Goal: Transaction & Acquisition: Purchase product/service

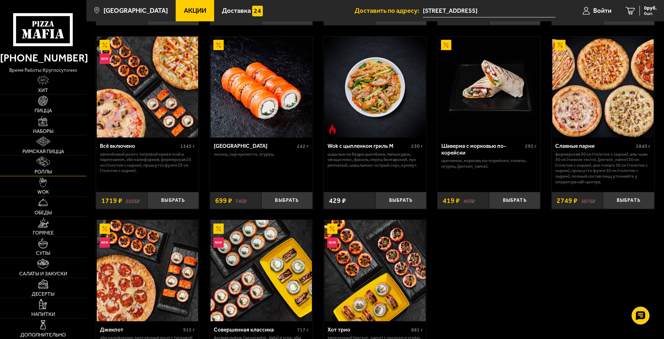
scroll to position [372, 0]
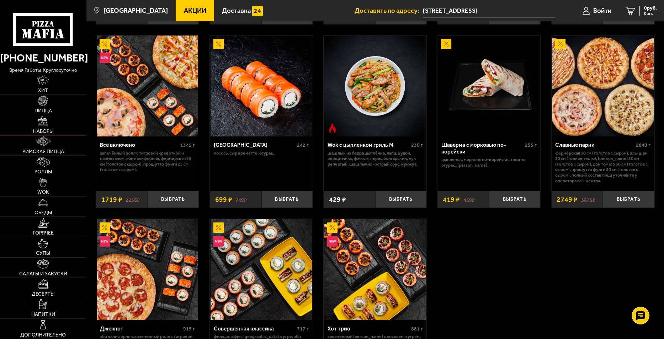
click at [38, 133] on span "Наборы" at bounding box center [43, 131] width 20 height 5
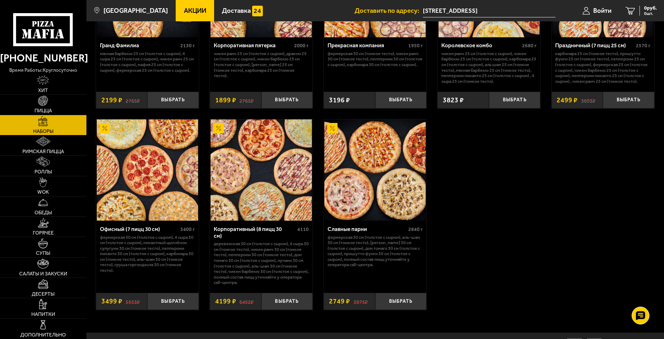
scroll to position [1015, 0]
click at [50, 143] on img at bounding box center [43, 141] width 14 height 10
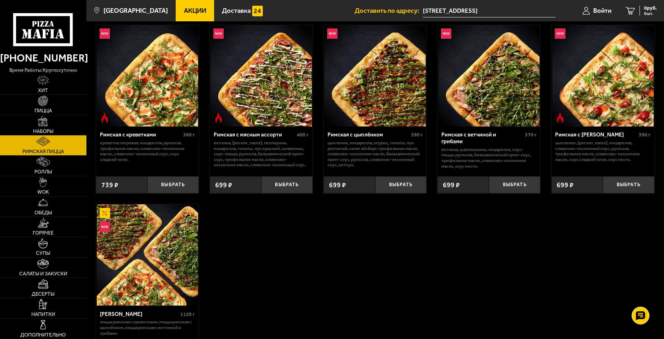
scroll to position [40, 0]
click at [46, 162] on img at bounding box center [43, 162] width 13 height 10
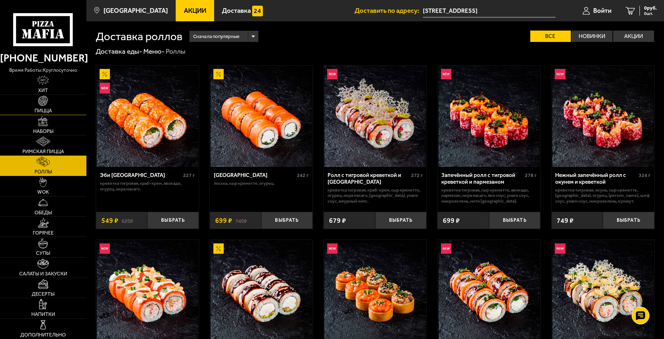
click at [45, 100] on img at bounding box center [43, 101] width 10 height 10
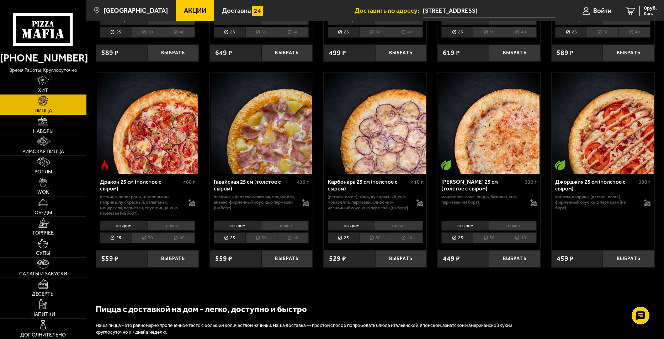
scroll to position [1056, 0]
click at [163, 231] on li "тонкое" at bounding box center [171, 226] width 48 height 10
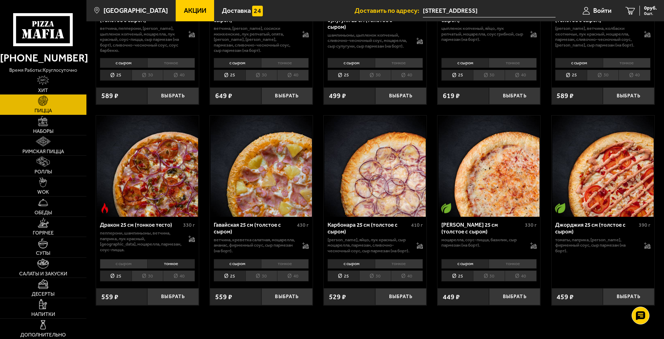
scroll to position [1013, 0]
click at [395, 269] on li "тонкое" at bounding box center [399, 264] width 48 height 10
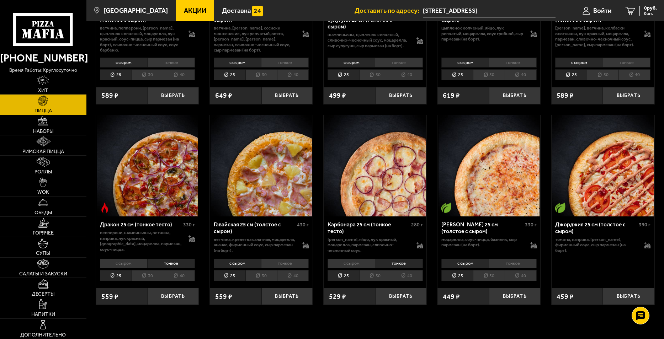
click at [358, 269] on li "с сыром" at bounding box center [350, 264] width 47 height 10
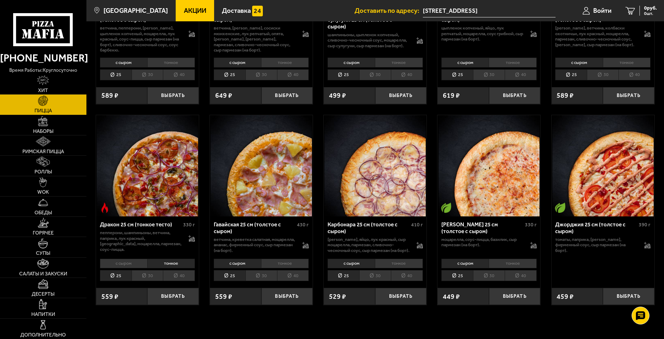
click at [406, 269] on li "тонкое" at bounding box center [399, 264] width 48 height 10
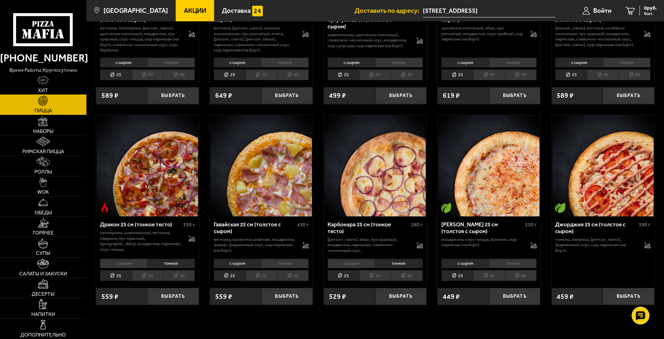
click at [127, 268] on li "с сыром" at bounding box center [123, 264] width 47 height 10
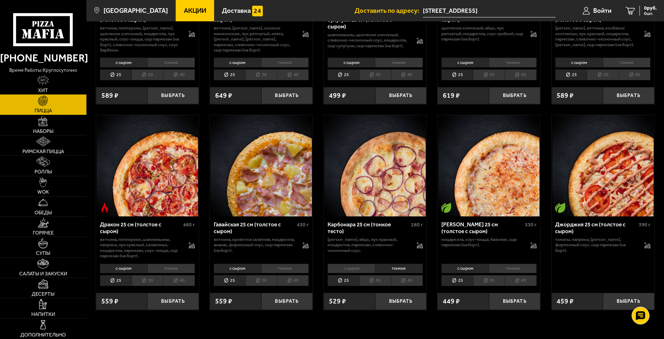
click at [167, 274] on li "тонкое" at bounding box center [171, 269] width 48 height 10
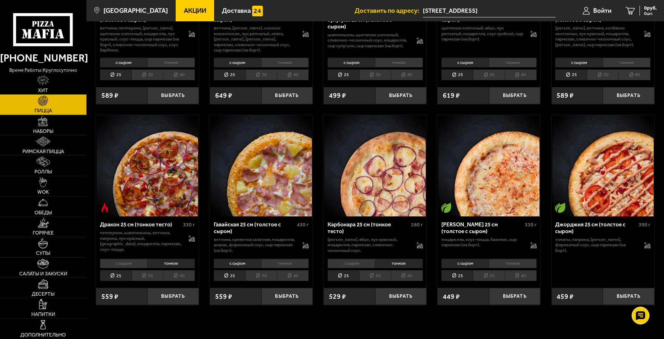
click at [130, 269] on li "с сыром" at bounding box center [123, 264] width 47 height 10
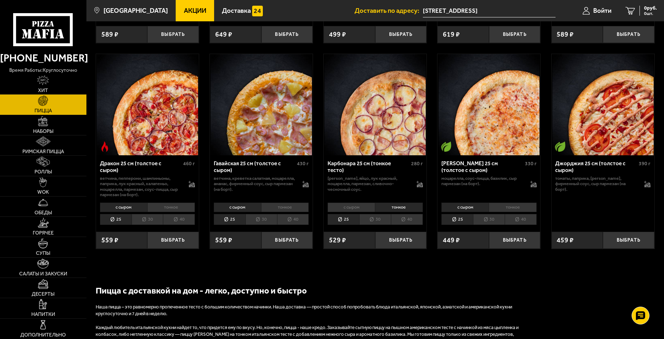
scroll to position [1075, 0]
click at [171, 246] on button "Выбрать" at bounding box center [173, 239] width 52 height 17
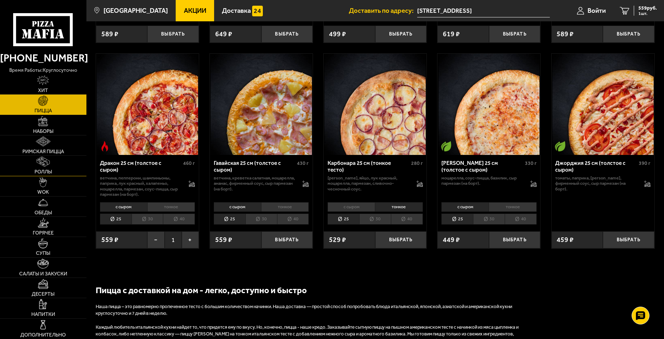
click at [37, 170] on span "Роллы" at bounding box center [42, 172] width 17 height 5
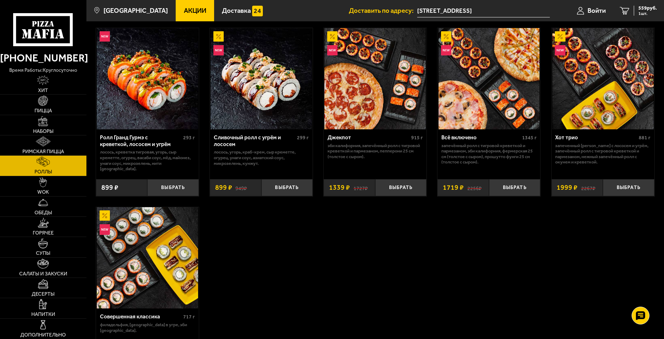
scroll to position [394, 0]
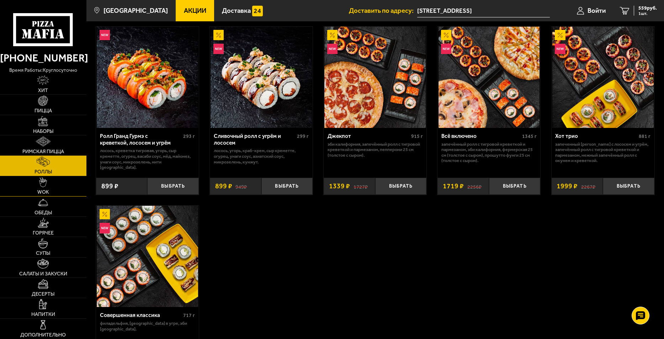
click at [44, 181] on img at bounding box center [43, 182] width 8 height 10
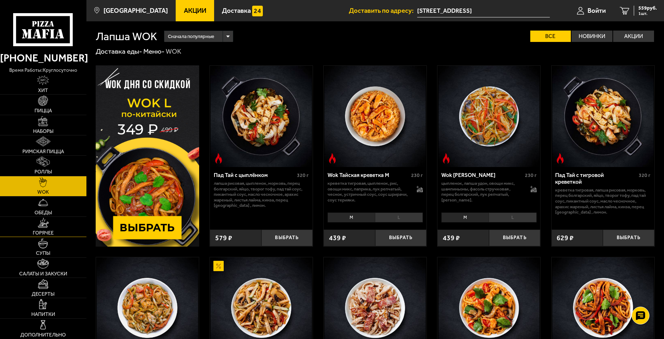
click at [49, 224] on img at bounding box center [43, 223] width 11 height 10
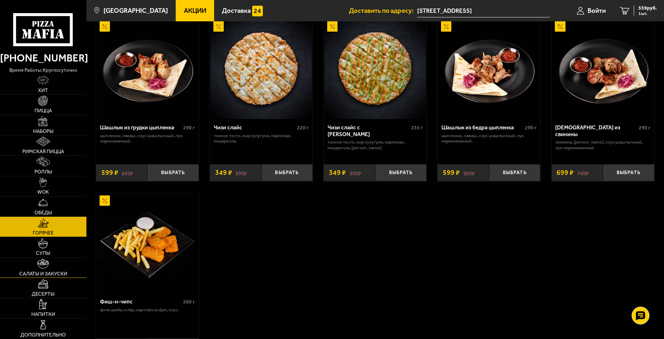
scroll to position [526, 0]
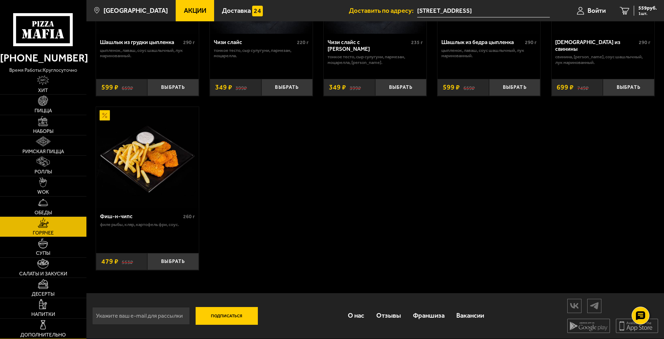
click at [41, 324] on img at bounding box center [43, 325] width 10 height 10
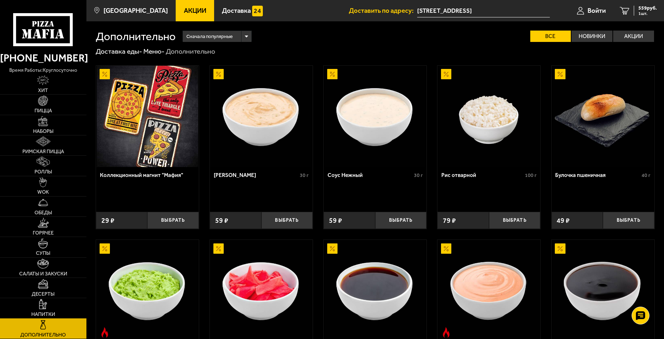
click at [38, 306] on link "Напитки" at bounding box center [43, 308] width 86 height 20
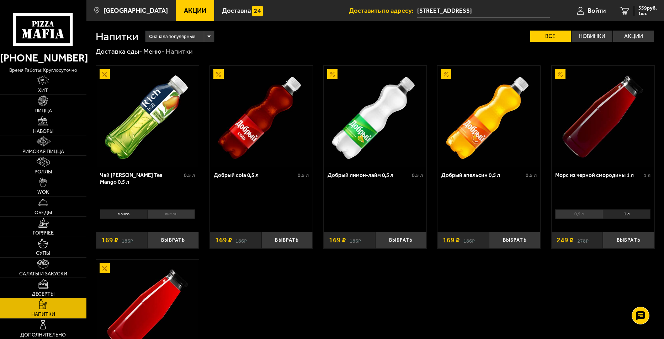
click at [41, 293] on span "Десерты" at bounding box center [43, 294] width 23 height 5
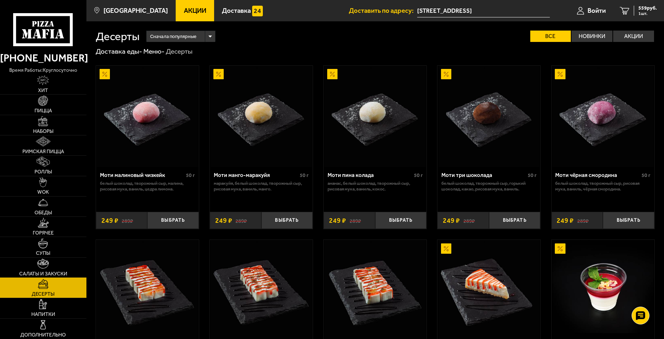
click at [44, 270] on link "Салаты и закуски" at bounding box center [43, 268] width 86 height 20
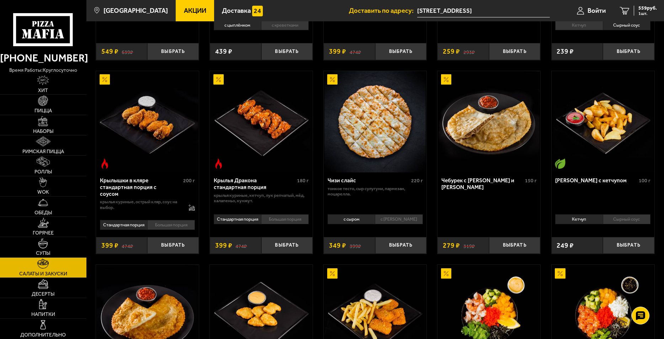
scroll to position [257, 0]
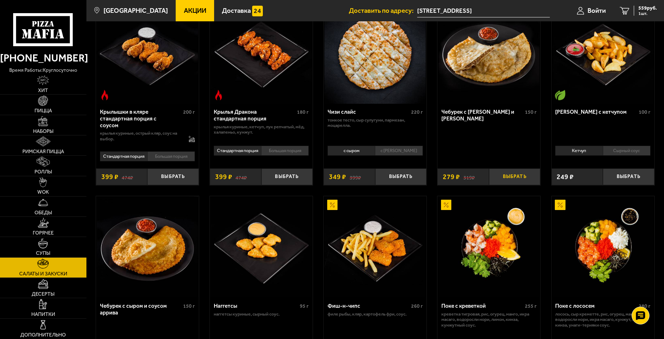
click at [510, 175] on button "Выбрать" at bounding box center [515, 176] width 52 height 17
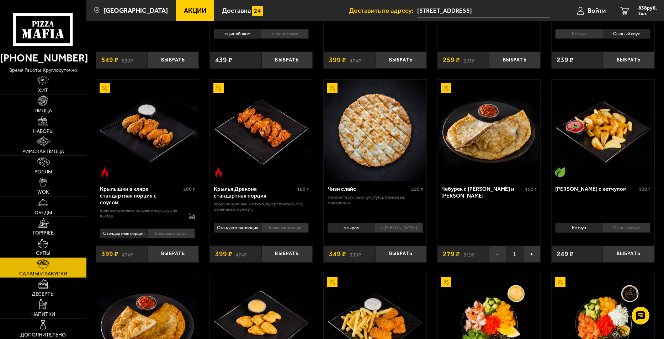
scroll to position [181, 0]
click at [533, 254] on button "+" at bounding box center [531, 253] width 17 height 17
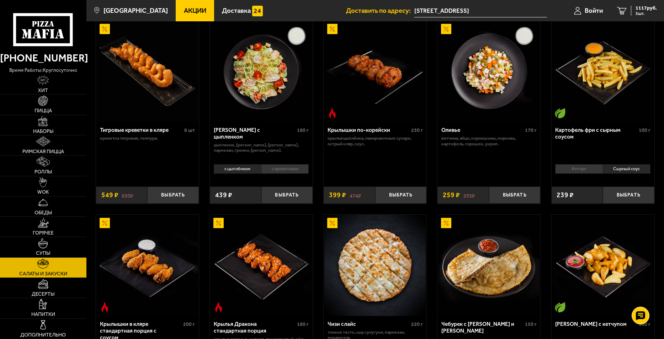
scroll to position [45, 0]
click at [42, 243] on img at bounding box center [43, 243] width 10 height 10
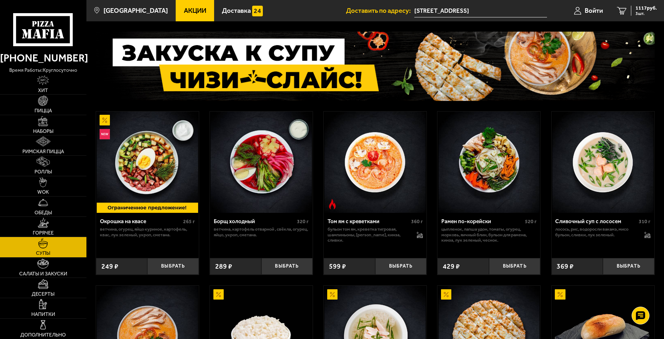
scroll to position [30, 0]
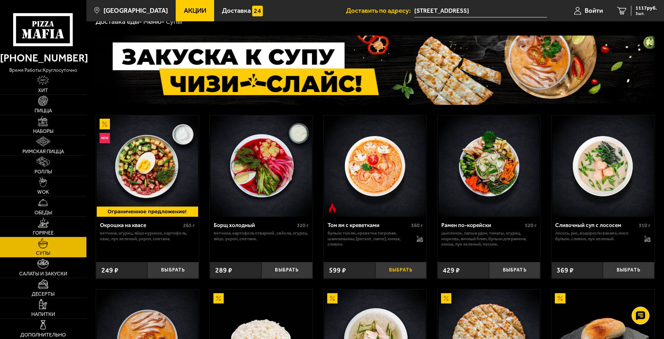
click at [398, 269] on button "Выбрать" at bounding box center [401, 270] width 52 height 17
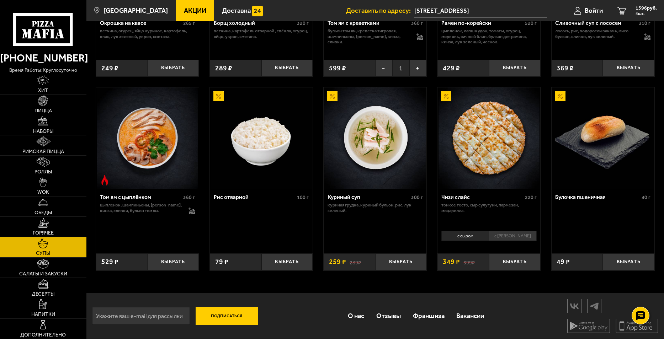
scroll to position [0, 0]
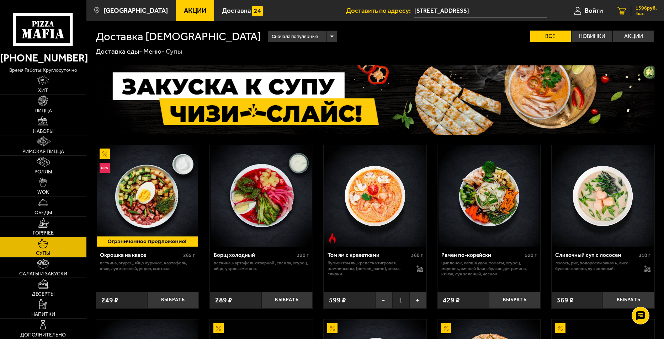
click at [644, 7] on span "1596 руб." at bounding box center [645, 8] width 21 height 5
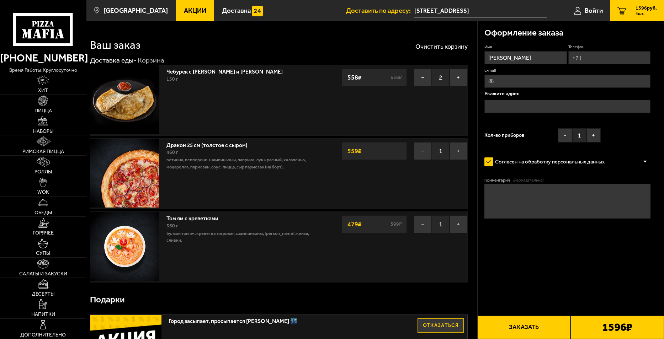
type input "[STREET_ADDRESS]"
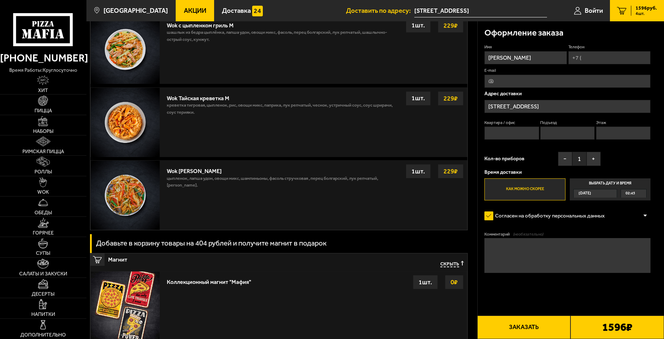
scroll to position [1032, 0]
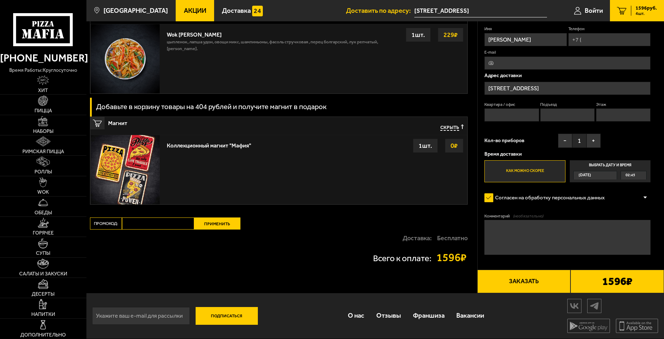
click at [452, 145] on strong "0 ₽" at bounding box center [454, 146] width 11 height 14
click at [422, 143] on div "1 шт." at bounding box center [425, 146] width 25 height 14
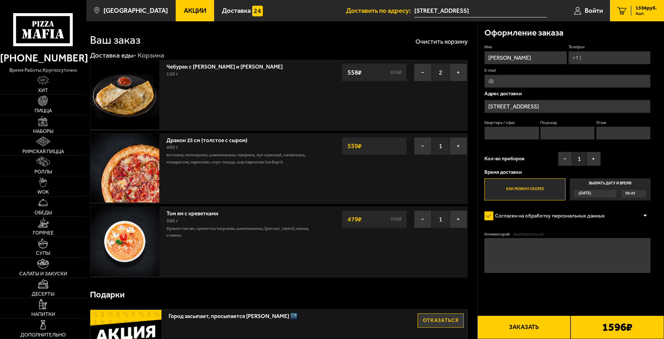
scroll to position [0, 0]
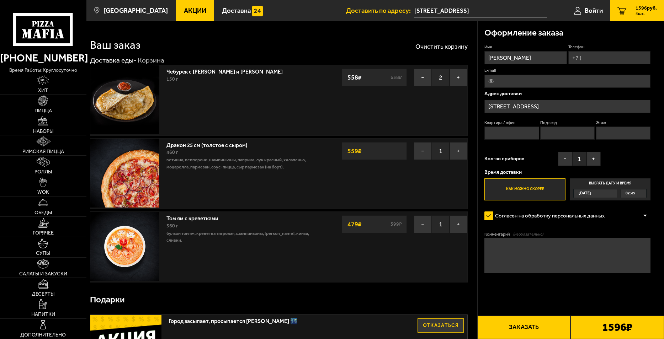
click at [606, 59] on input "Телефон" at bounding box center [609, 57] width 82 height 13
type input "[PHONE_NUMBER]"
type input "92"
type input "1"
type input "8"
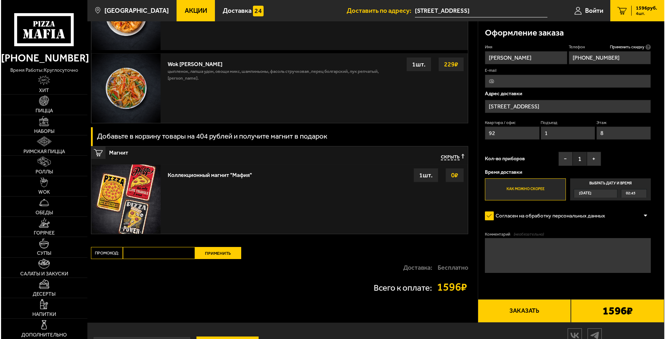
scroll to position [1019, 0]
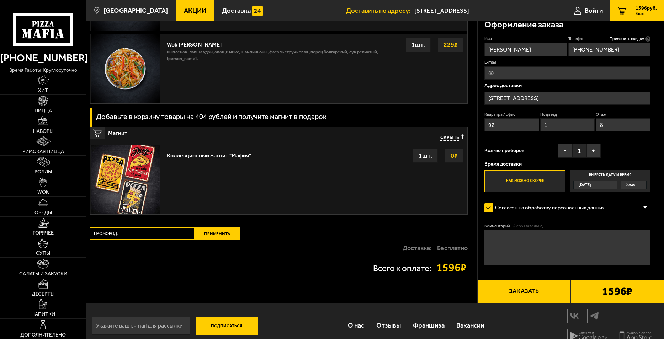
click at [523, 292] on button "Заказать" at bounding box center [523, 291] width 93 height 23
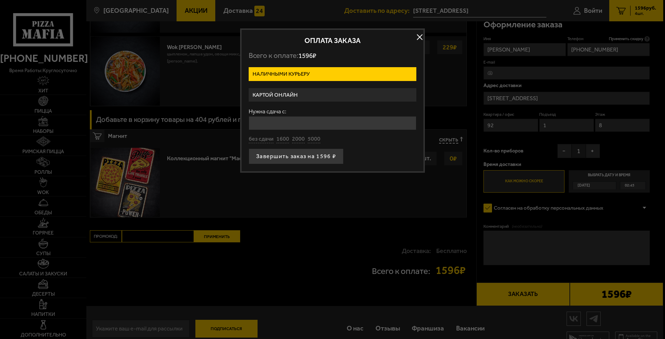
click at [279, 98] on label "Картой онлайн" at bounding box center [333, 95] width 168 height 14
click at [0, 0] on input "Картой онлайн" at bounding box center [0, 0] width 0 height 0
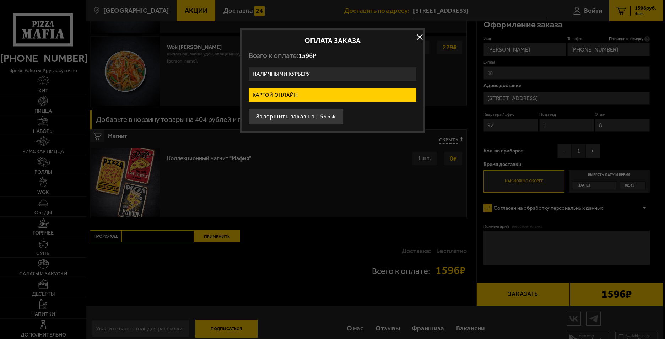
click at [278, 69] on label "Наличными курьеру" at bounding box center [333, 74] width 168 height 14
click at [0, 0] on input "Наличными курьеру" at bounding box center [0, 0] width 0 height 0
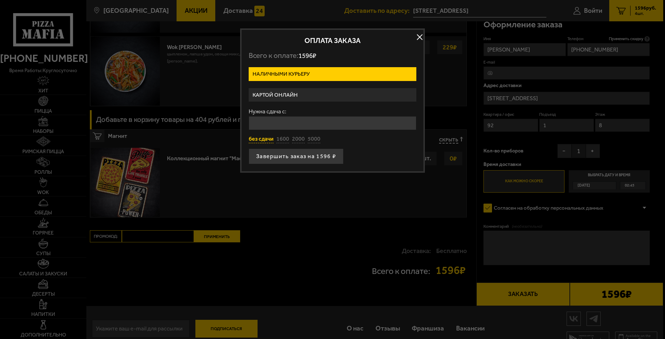
click at [264, 140] on button "без сдачи" at bounding box center [261, 139] width 25 height 8
type input "0"
click at [320, 158] on button "Завершить заказ на 1596 ₽" at bounding box center [296, 157] width 95 height 16
